Goal: Contribute content: Add original content to the website for others to see

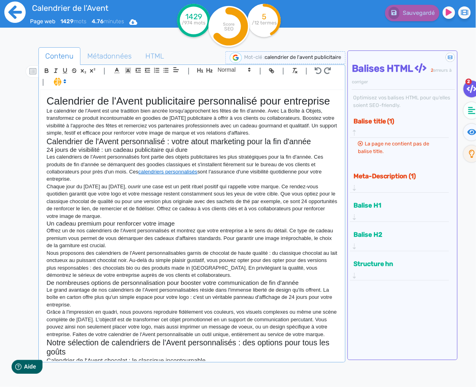
click at [15, 14] on icon at bounding box center [14, 12] width 21 height 21
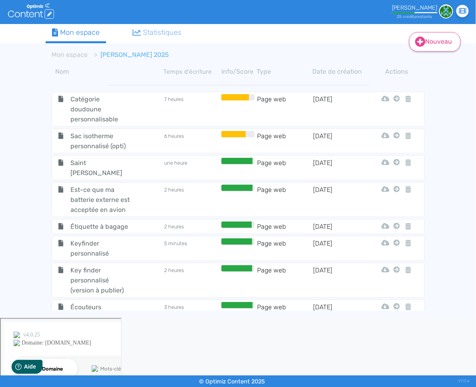
click at [424, 46] on fa-icon at bounding box center [420, 42] width 10 height 12
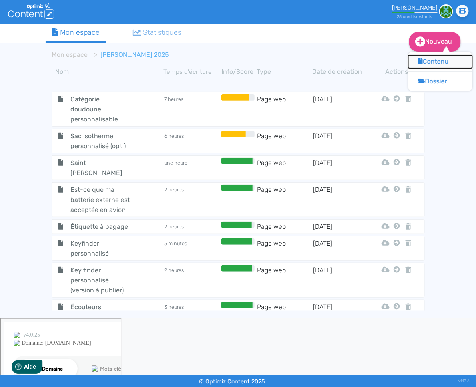
click at [432, 63] on button "Contenu" at bounding box center [441, 61] width 64 height 13
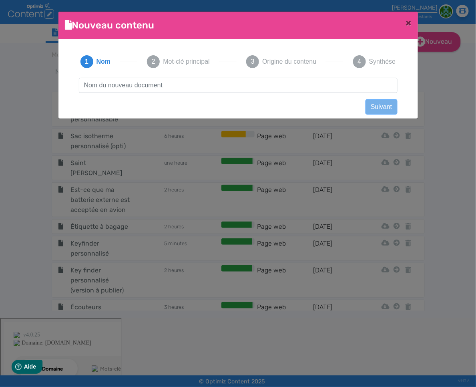
scroll to position [0, 0]
click at [265, 81] on input "text" at bounding box center [238, 85] width 319 height 15
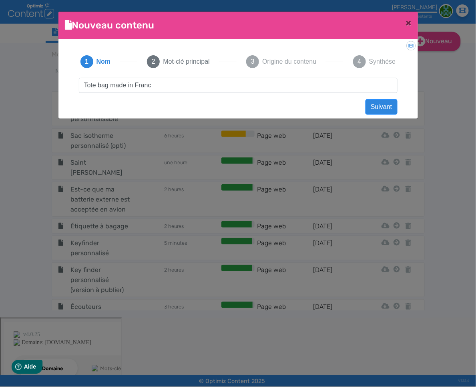
type input "Tote bag made in [GEOGRAPHIC_DATA]"
click button "Suivant" at bounding box center [382, 106] width 32 height 15
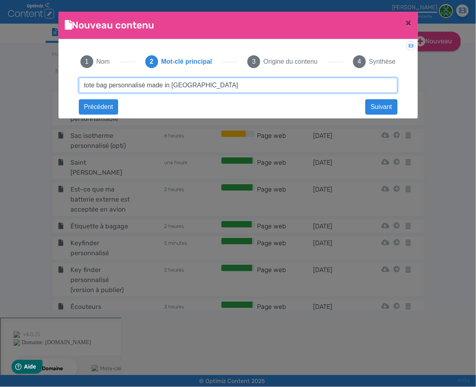
type input "tote bag personnalisé made in [GEOGRAPHIC_DATA]"
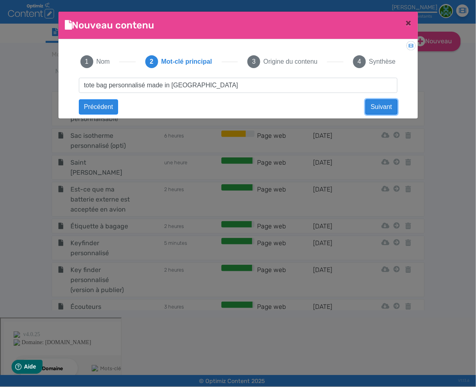
click at [394, 107] on button "Suivant" at bounding box center [382, 106] width 32 height 15
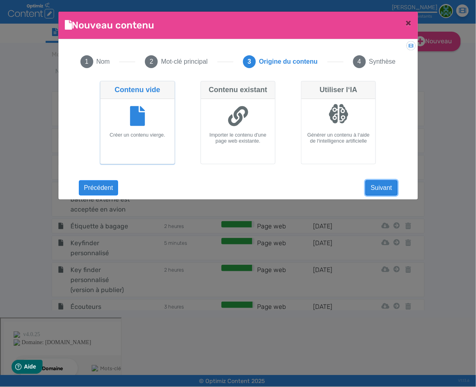
click at [385, 187] on button "Suivant" at bounding box center [382, 187] width 32 height 15
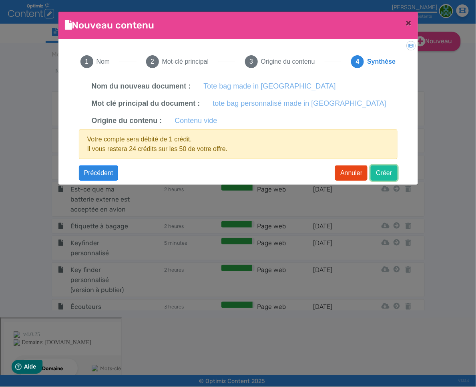
click at [379, 176] on button "Créer" at bounding box center [384, 172] width 26 height 15
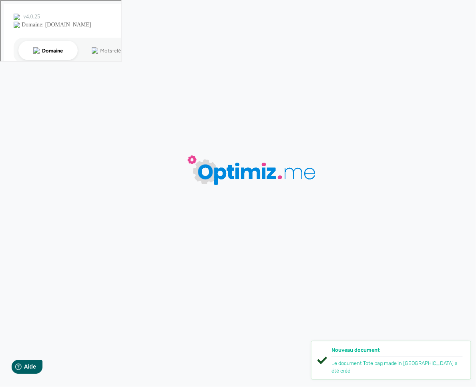
type input "Tote bag made in [GEOGRAPHIC_DATA]"
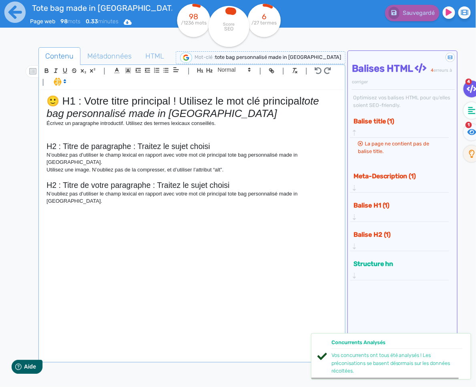
click at [207, 173] on p at bounding box center [191, 176] width 291 height 7
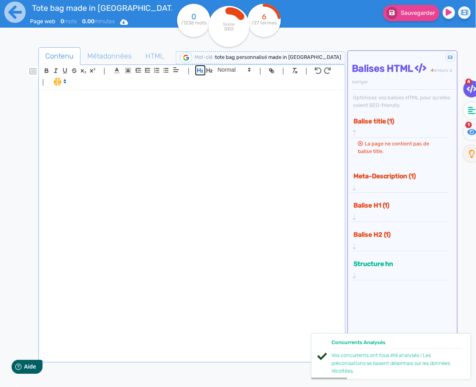
click at [199, 70] on icon "button" at bounding box center [200, 70] width 7 height 7
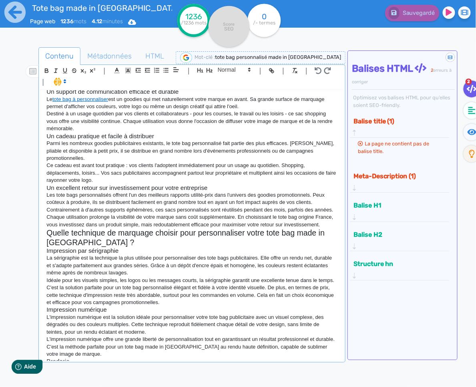
scroll to position [310, 0]
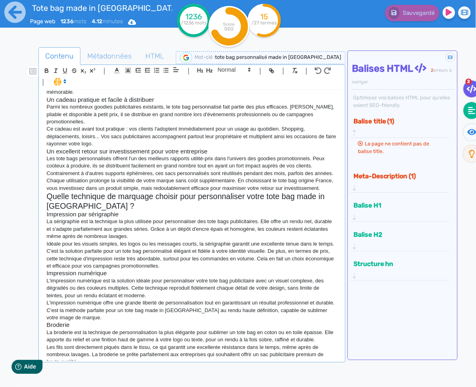
click at [468, 115] on fa-icon at bounding box center [472, 110] width 16 height 17
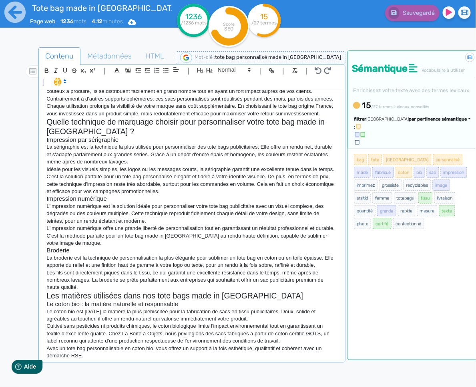
scroll to position [411, 0]
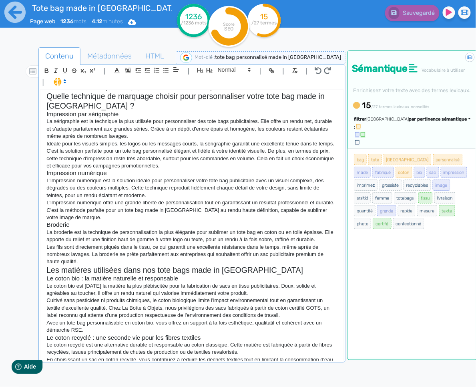
drag, startPoint x: 413, startPoint y: 139, endPoint x: 411, endPoint y: 146, distance: 6.7
click at [413, 122] on span "par pertinence sémantique" at bounding box center [438, 119] width 58 height 5
click at [410, 149] on link "par fréquence" at bounding box center [399, 143] width 67 height 11
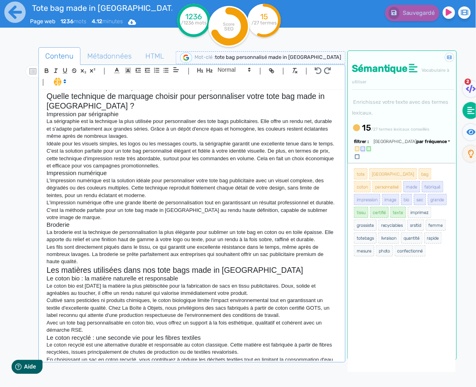
click at [213, 356] on div "Tote bag personnalisé made in [GEOGRAPHIC_DATA] Goodies publicitaires incontour…" at bounding box center [191, 225] width 303 height 271
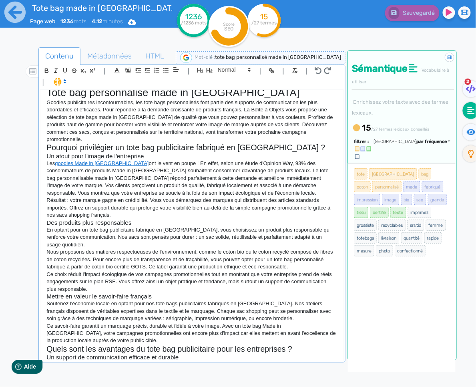
scroll to position [0, 0]
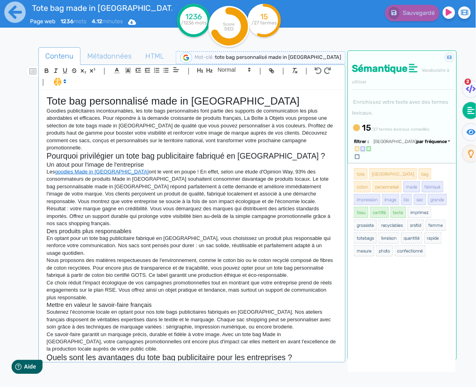
click at [213, 279] on p "Ce choix réduit l'impact écologique de vos campagnes promotionnelles tout en mo…" at bounding box center [191, 290] width 291 height 22
click at [219, 257] on p "Nous proposons des matières respectueuses de l'environnement, comme le coton bi…" at bounding box center [191, 268] width 291 height 22
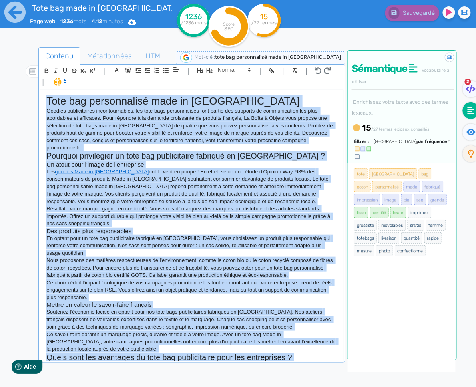
copy div "Lore ips dolorsitamet cons ad Elitse Doeiusm temporincidid utlaboreetdolor, mag…"
click at [128, 62] on span "Métadonnées" at bounding box center [109, 56] width 57 height 22
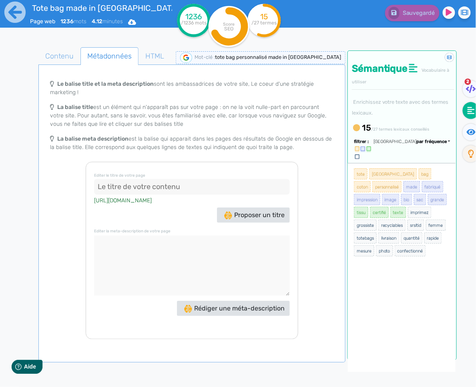
click at [159, 187] on input at bounding box center [192, 187] width 196 height 16
type input "Tote Bag Personnalisé Made in [GEOGRAPHIC_DATA]"
click at [225, 243] on textarea at bounding box center [192, 266] width 196 height 60
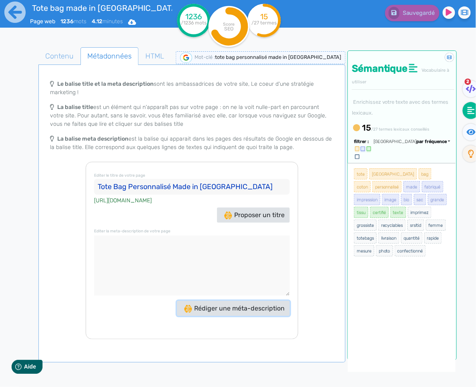
click at [238, 310] on span "Rédiger une méta-description" at bounding box center [234, 308] width 101 height 8
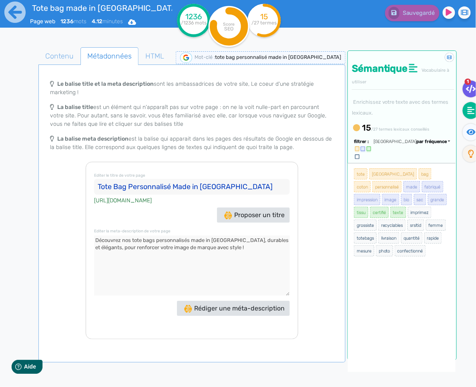
click at [471, 92] on icon at bounding box center [471, 89] width 10 height 8
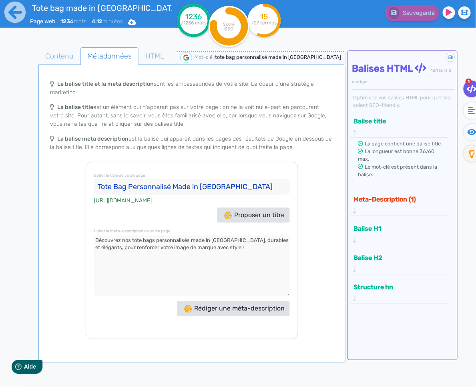
click at [382, 191] on div "Meta-Description (1)" at bounding box center [399, 203] width 99 height 25
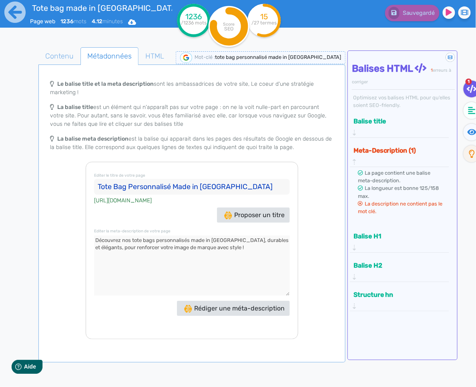
drag, startPoint x: 227, startPoint y: 248, endPoint x: 65, endPoint y: 236, distance: 162.3
click at [65, 236] on div "Le balise title et la meta description sont les ambassadrices de votre site, Le…" at bounding box center [192, 208] width 304 height 264
click at [237, 250] on textarea at bounding box center [192, 266] width 196 height 60
drag, startPoint x: 236, startPoint y: 250, endPoint x: 228, endPoint y: 238, distance: 14.2
click at [228, 238] on textarea at bounding box center [192, 266] width 196 height 60
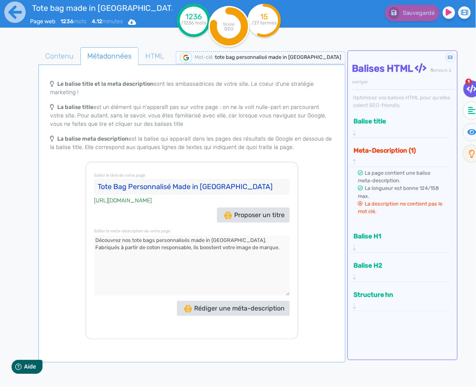
click at [164, 246] on textarea at bounding box center [192, 266] width 196 height 60
click at [232, 250] on textarea at bounding box center [192, 266] width 196 height 60
click at [139, 248] on textarea at bounding box center [192, 266] width 196 height 60
click at [278, 247] on textarea at bounding box center [192, 266] width 196 height 60
type textarea "Découvrez nos tote bags personnalisés made in [GEOGRAPHIC_DATA]. Fabriqués à pa…"
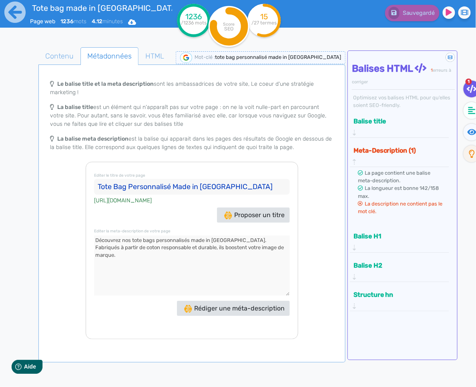
click at [167, 114] on p "La balise title est un élément qui n'apparaît pas sur votre page : on ne la voi…" at bounding box center [192, 115] width 284 height 25
click at [167, 123] on p "La balise title est un élément qui n'apparaît pas sur votre page : on ne la voi…" at bounding box center [192, 115] width 284 height 25
click at [62, 54] on span "Contenu" at bounding box center [59, 56] width 41 height 22
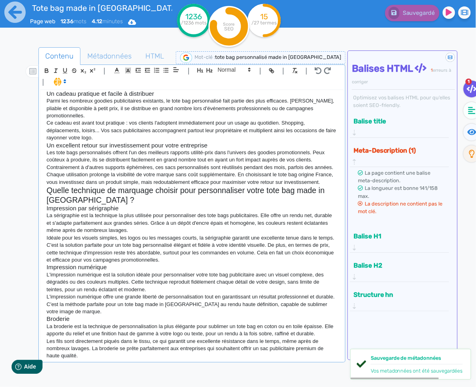
scroll to position [411, 0]
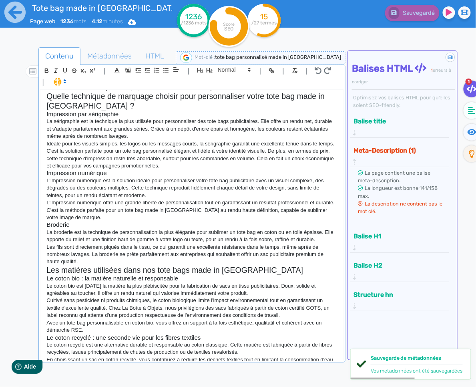
click at [191, 356] on p "En choisissant un sac en coton recyclé, vous contribuez à réduire les déchets t…" at bounding box center [191, 367] width 291 height 22
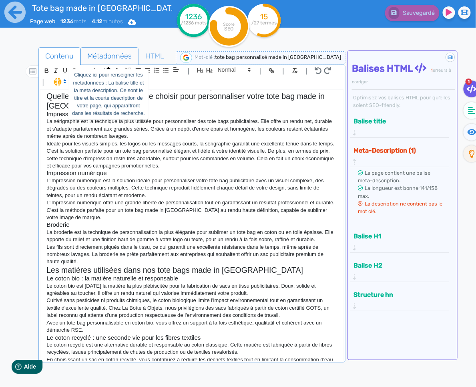
click at [108, 56] on span "Métadonnées" at bounding box center [109, 56] width 57 height 22
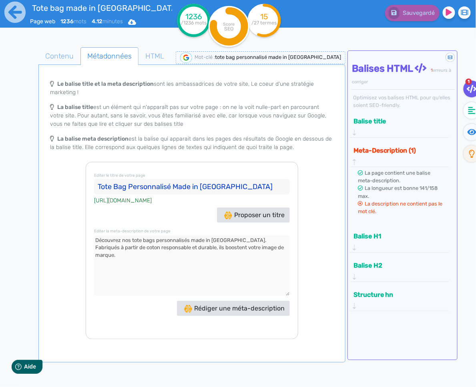
drag, startPoint x: 265, startPoint y: 248, endPoint x: 70, endPoint y: 237, distance: 194.5
click at [71, 239] on div "Le balise title et la meta description sont les ambassadrices de votre site, Le…" at bounding box center [192, 208] width 304 height 264
click at [57, 56] on span "Contenu" at bounding box center [59, 56] width 41 height 22
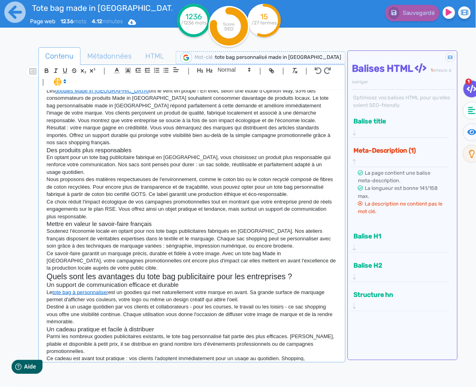
scroll to position [0, 0]
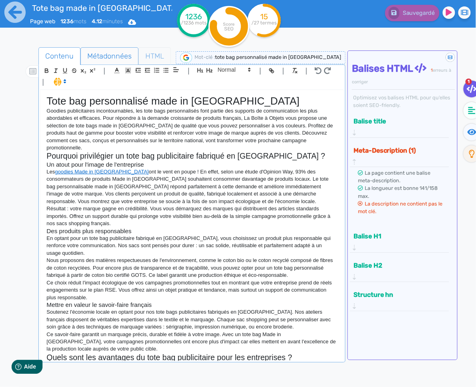
click at [157, 58] on span "HTML" at bounding box center [155, 56] width 32 height 22
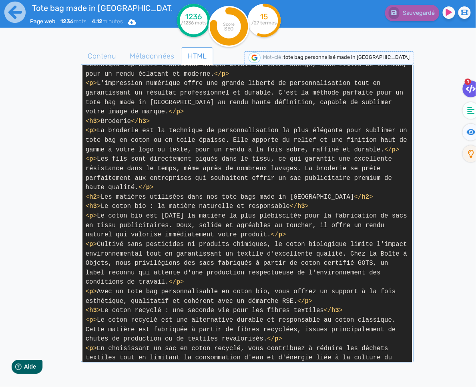
scroll to position [983, 0]
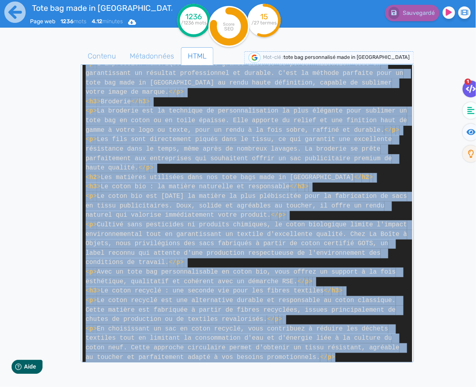
drag, startPoint x: 86, startPoint y: 167, endPoint x: 354, endPoint y: 331, distance: 314.4
copy span "< l > Ipsumdo sitametconsec adipiscingelits, doe temp inci utlaboreetdol magn a…"
drag, startPoint x: 310, startPoint y: 323, endPoint x: 323, endPoint y: 324, distance: 13.2
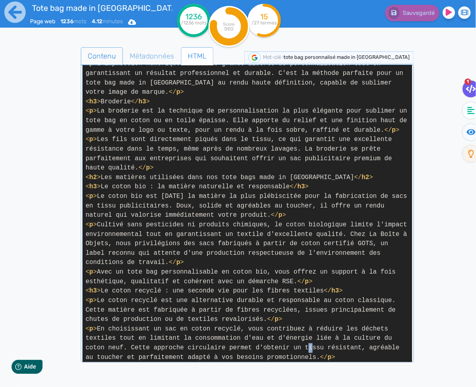
click at [111, 54] on span "Contenu" at bounding box center [101, 56] width 41 height 22
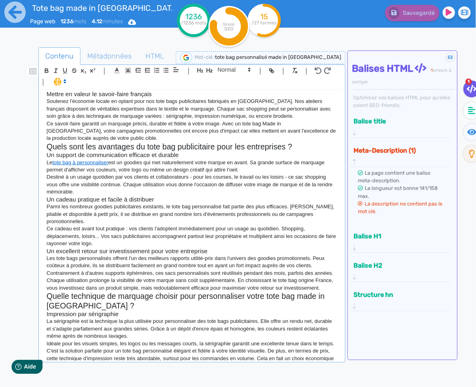
scroll to position [411, 0]
